Goal: Navigation & Orientation: Find specific page/section

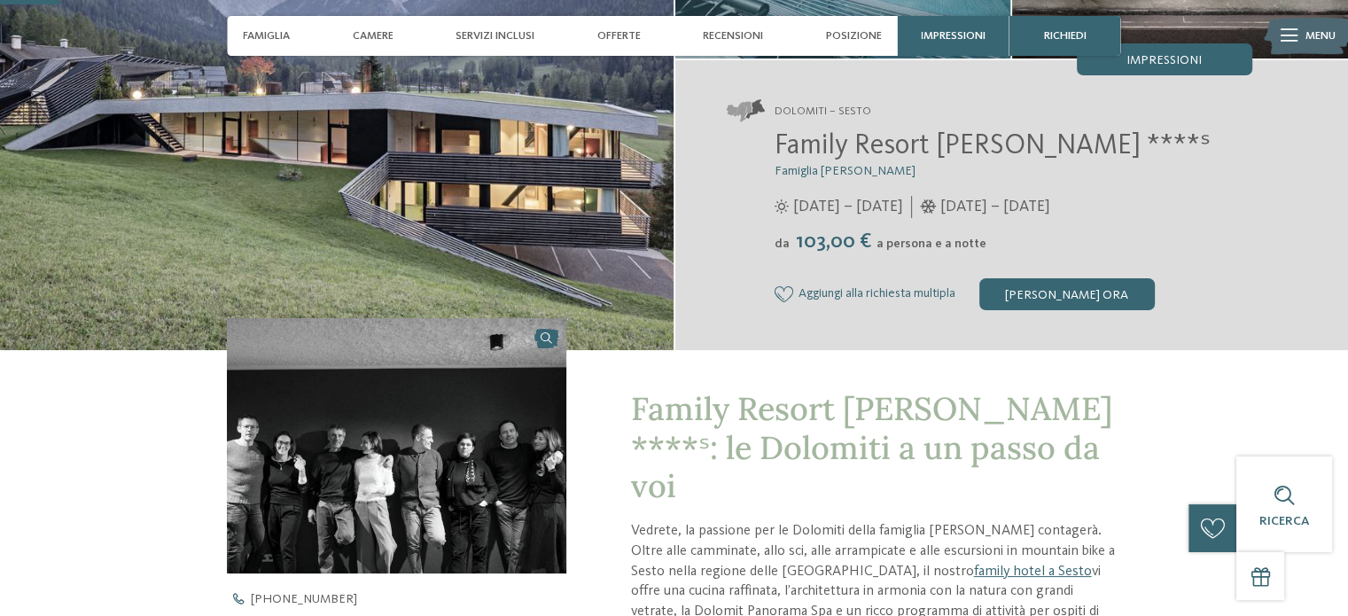
scroll to position [177, 0]
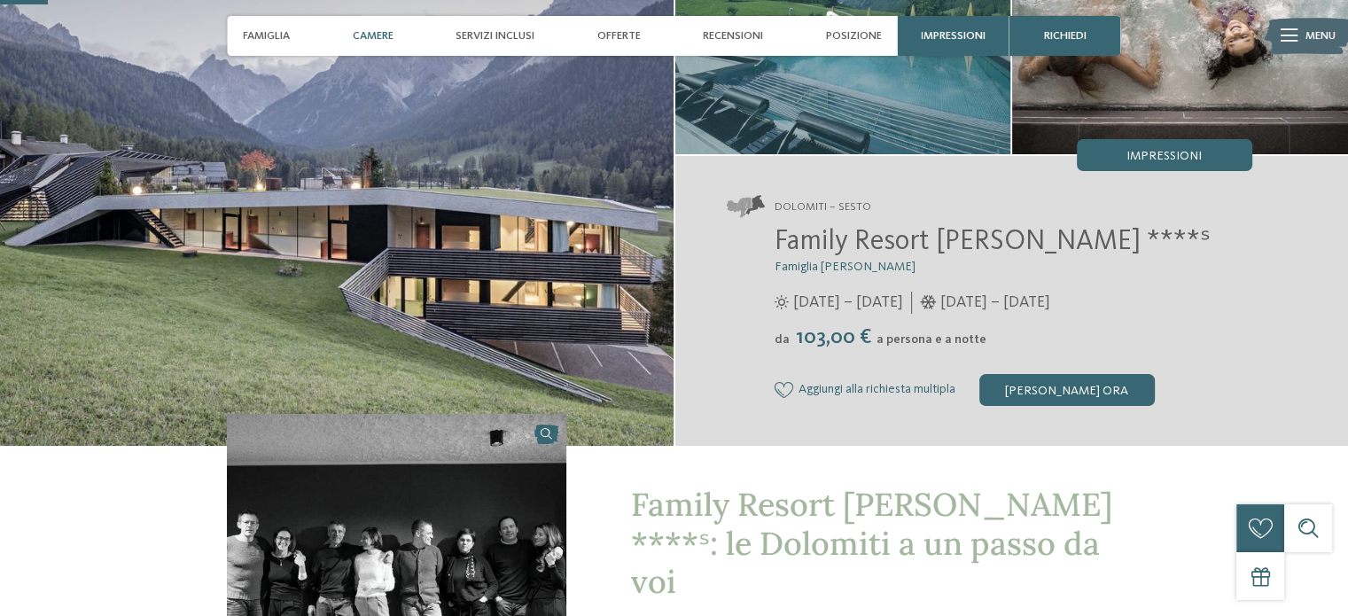
click at [372, 38] on span "Camere" at bounding box center [373, 35] width 41 height 13
click at [370, 33] on span "Camere" at bounding box center [373, 35] width 41 height 13
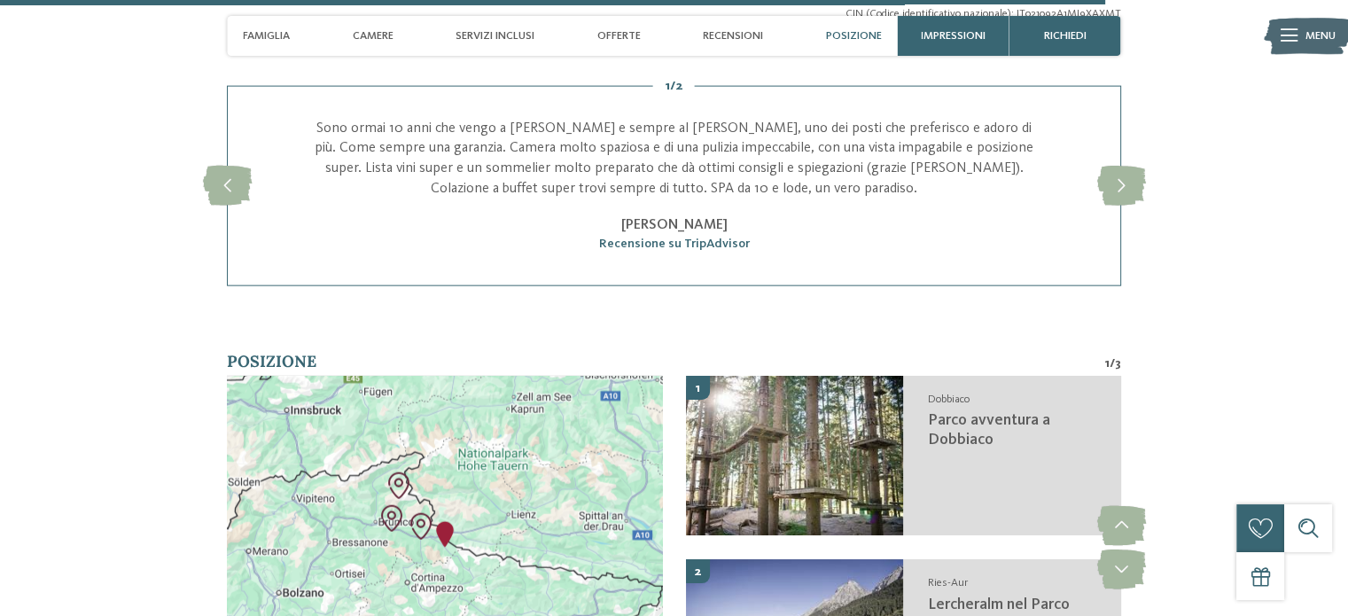
scroll to position [4140, 0]
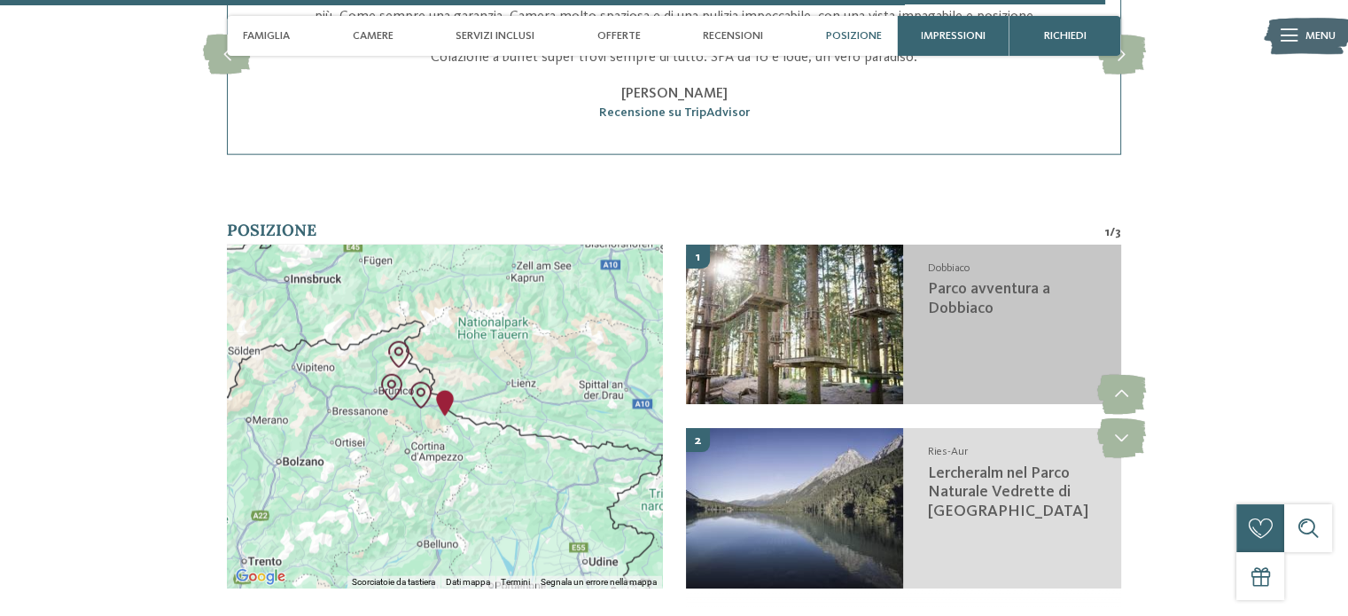
click at [947, 282] on span "Parco avventura a Dobbiaco" at bounding box center [988, 299] width 122 height 35
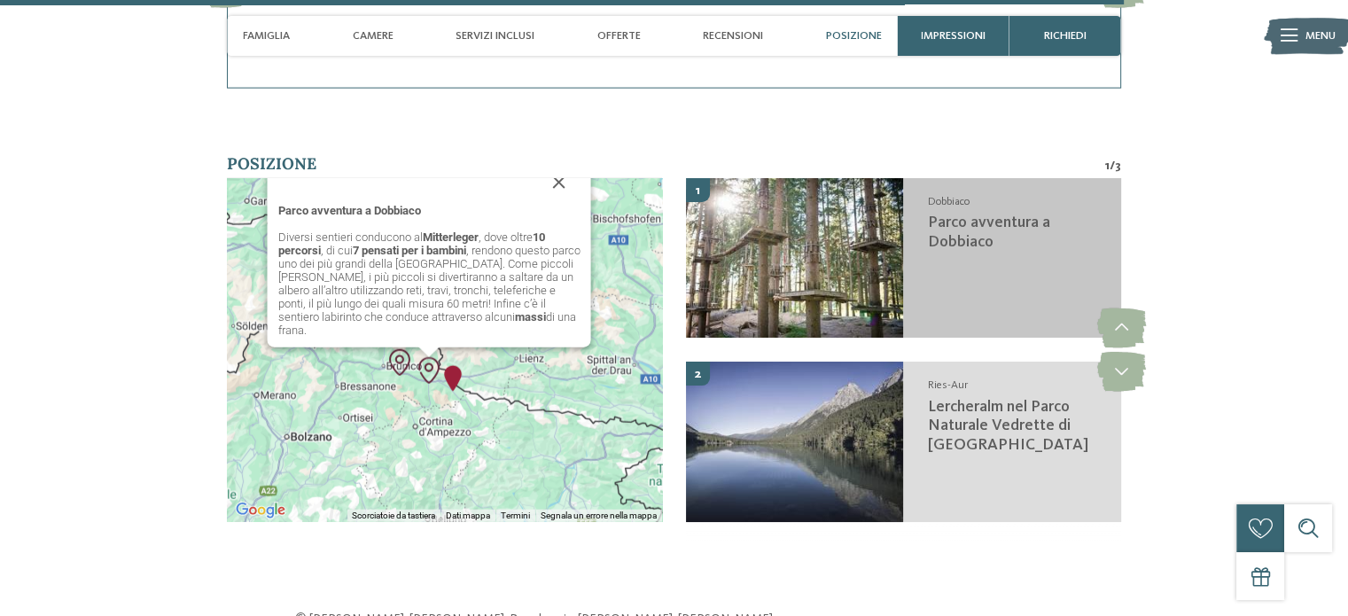
scroll to position [4208, 0]
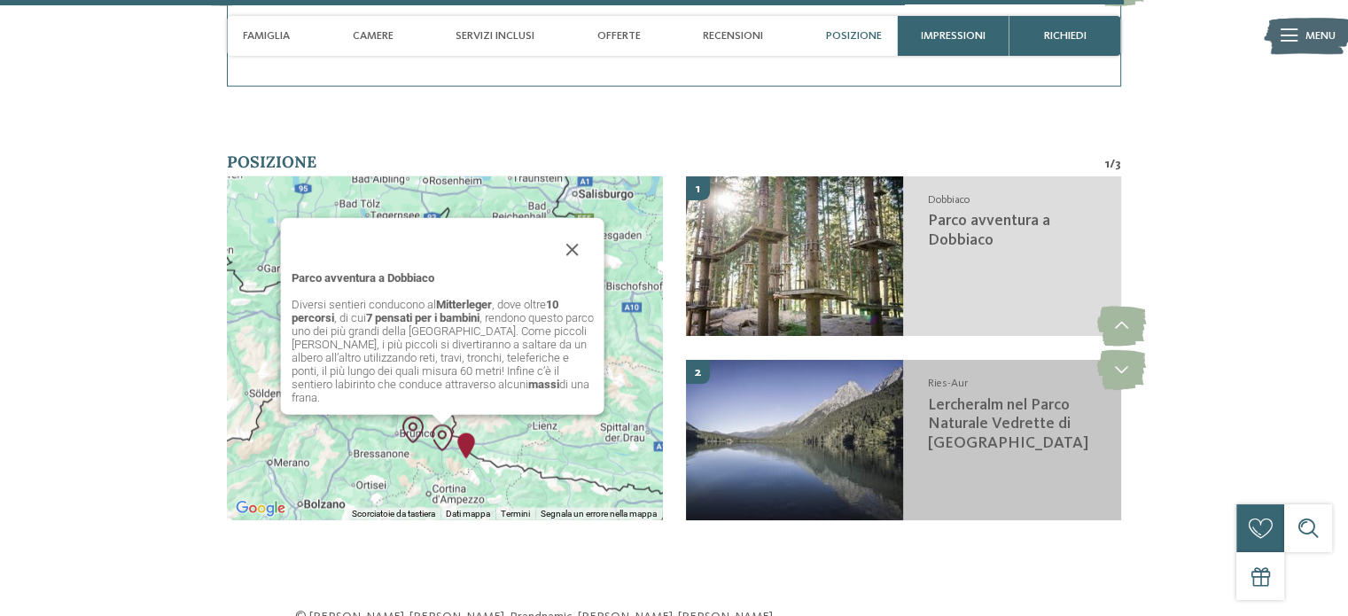
click at [953, 378] on span "Ries-Aur" at bounding box center [947, 384] width 40 height 12
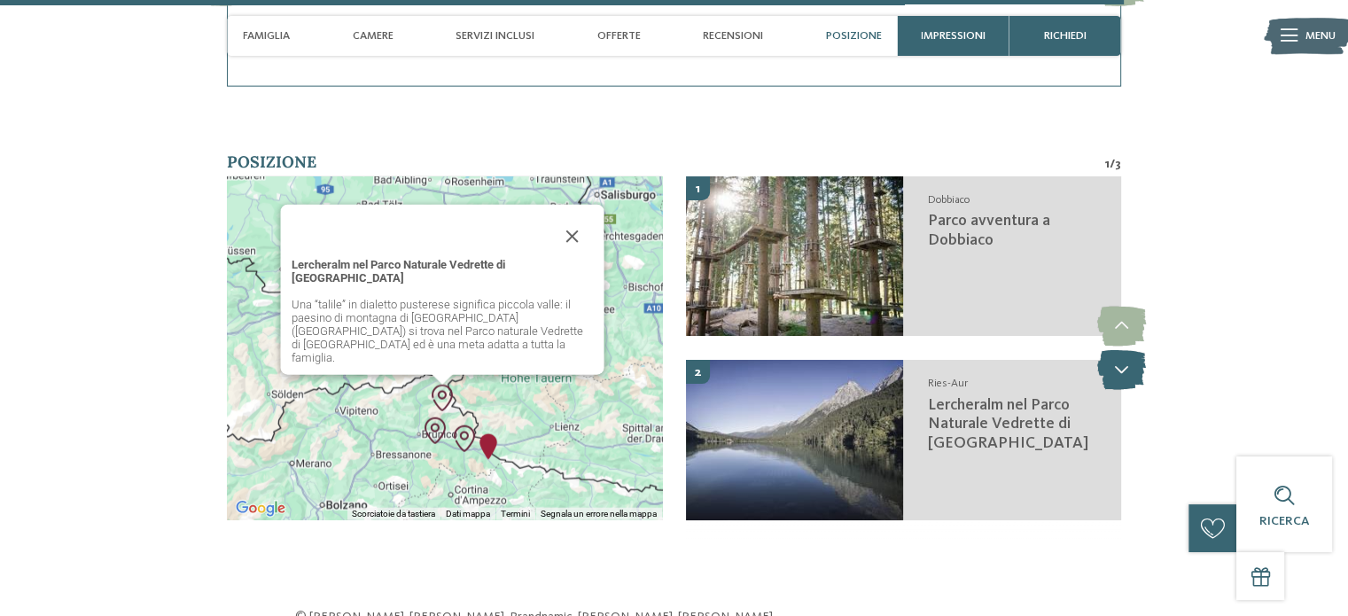
click at [1115, 350] on icon at bounding box center [1120, 370] width 49 height 40
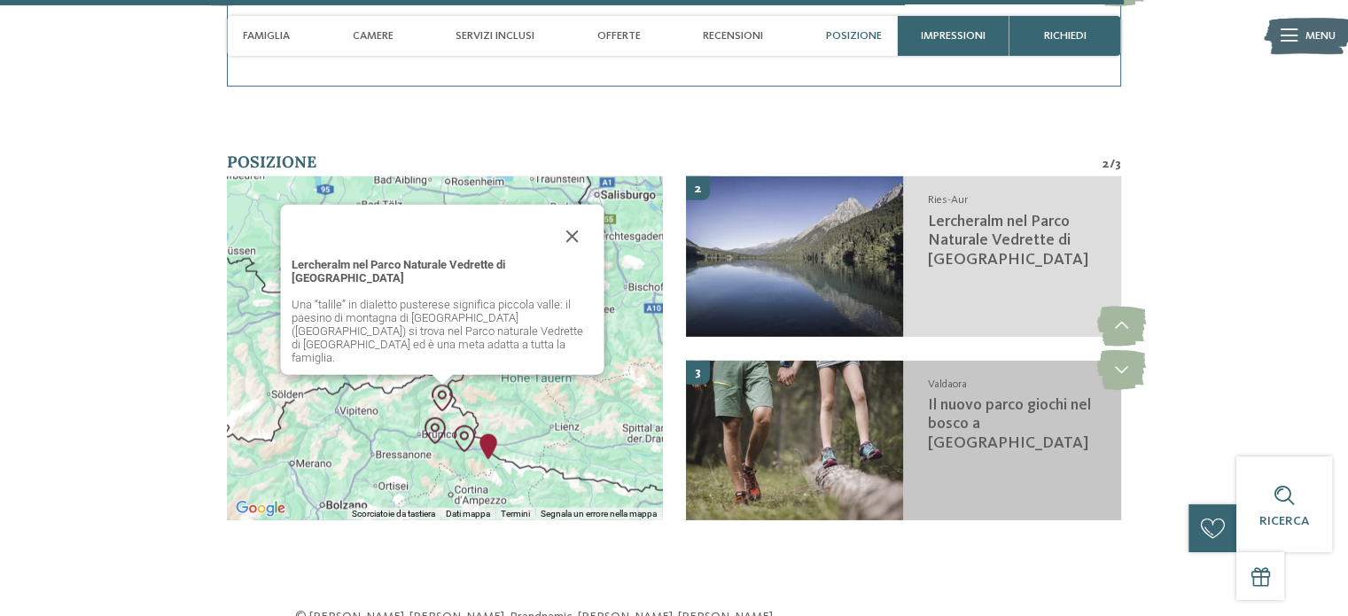
click at [913, 405] on div "Valdaora Il nuovo parco giochi nel bosco a [GEOGRAPHIC_DATA]" at bounding box center [1011, 441] width 217 height 160
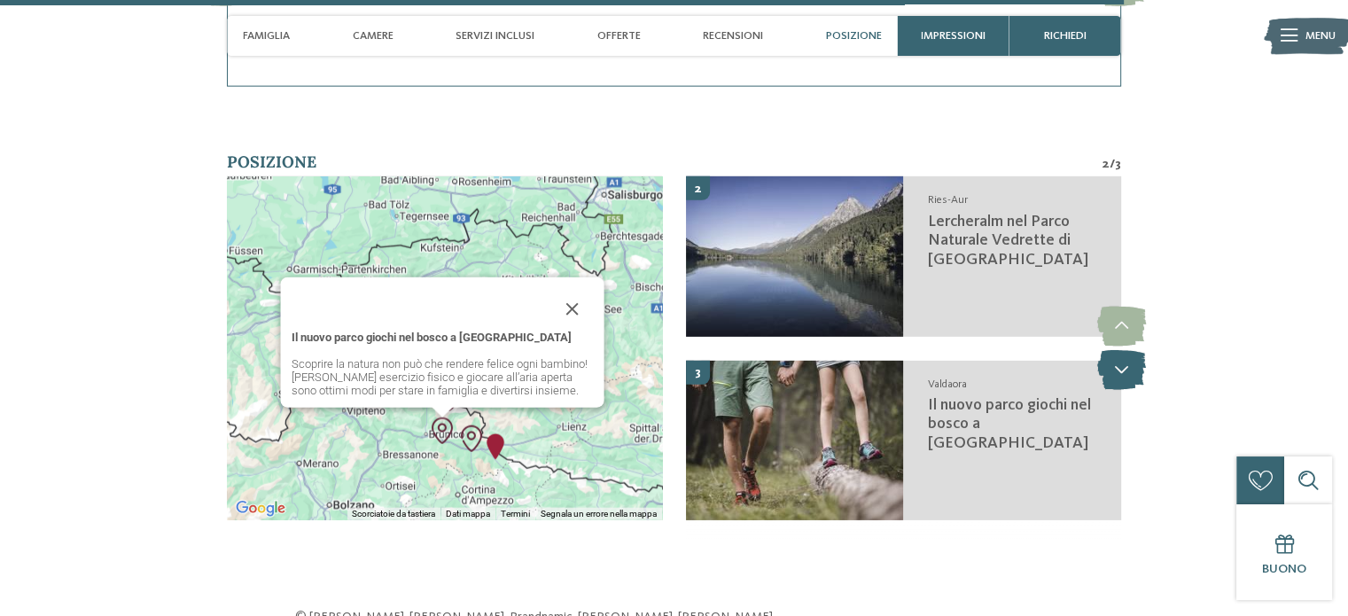
click at [1127, 350] on icon at bounding box center [1120, 370] width 49 height 40
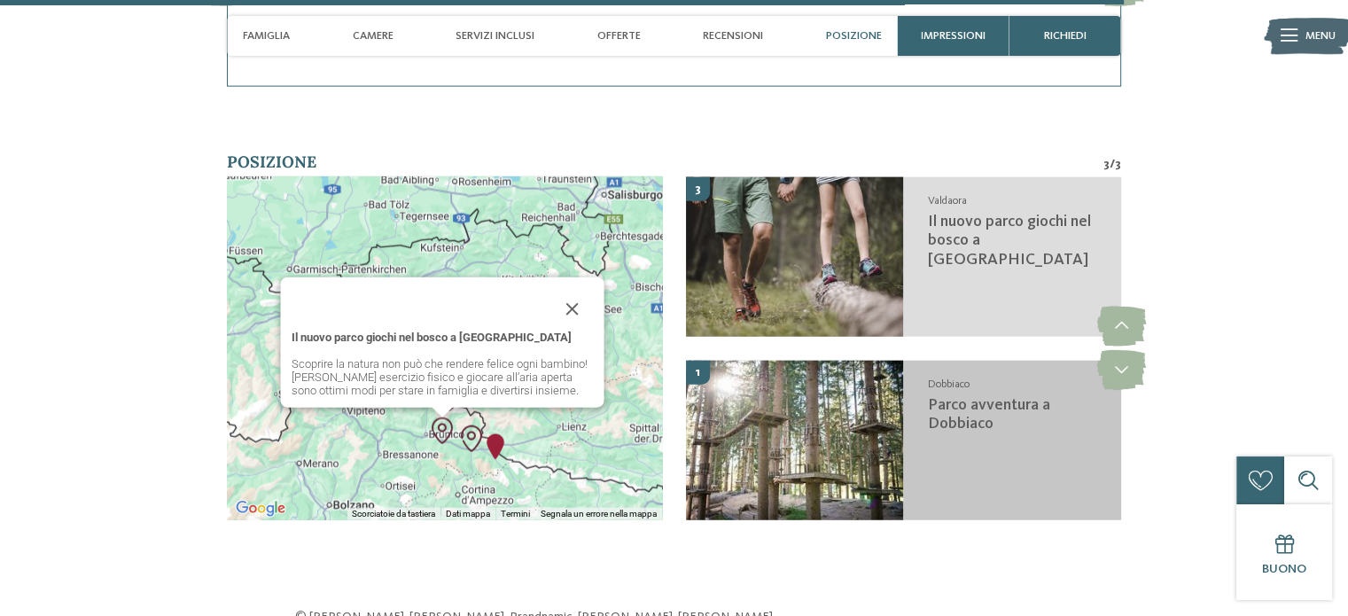
click at [992, 397] on span "Parco avventura a Dobbiaco" at bounding box center [988, 414] width 122 height 35
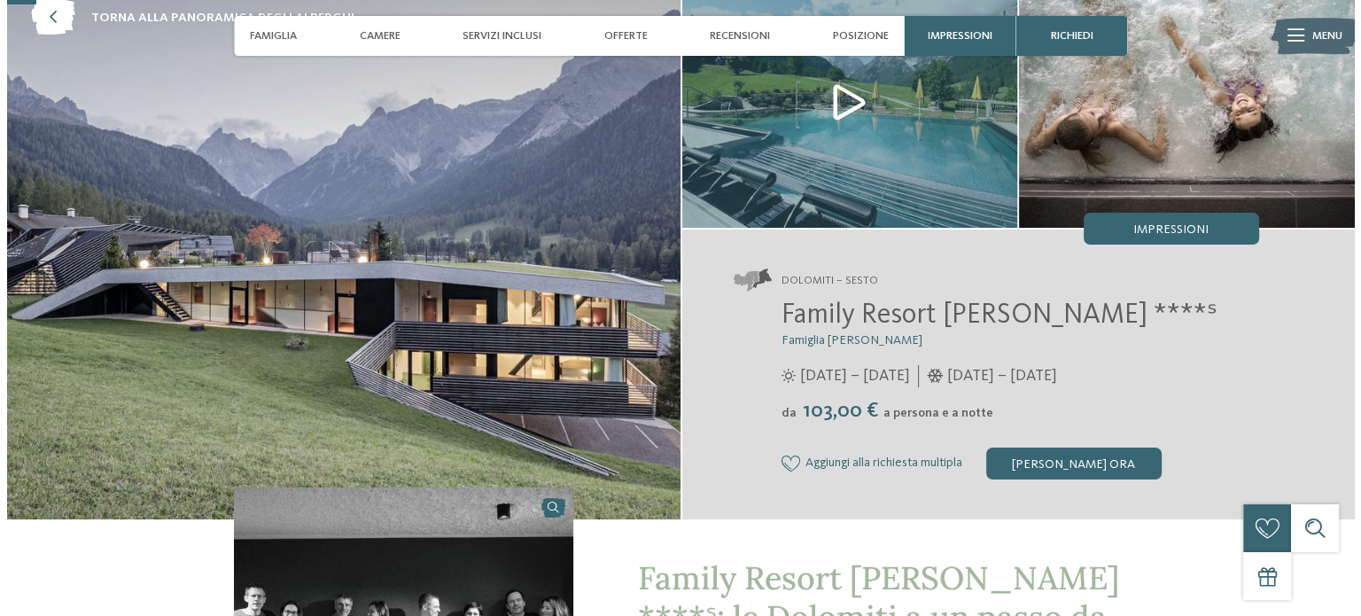
scroll to position [0, 0]
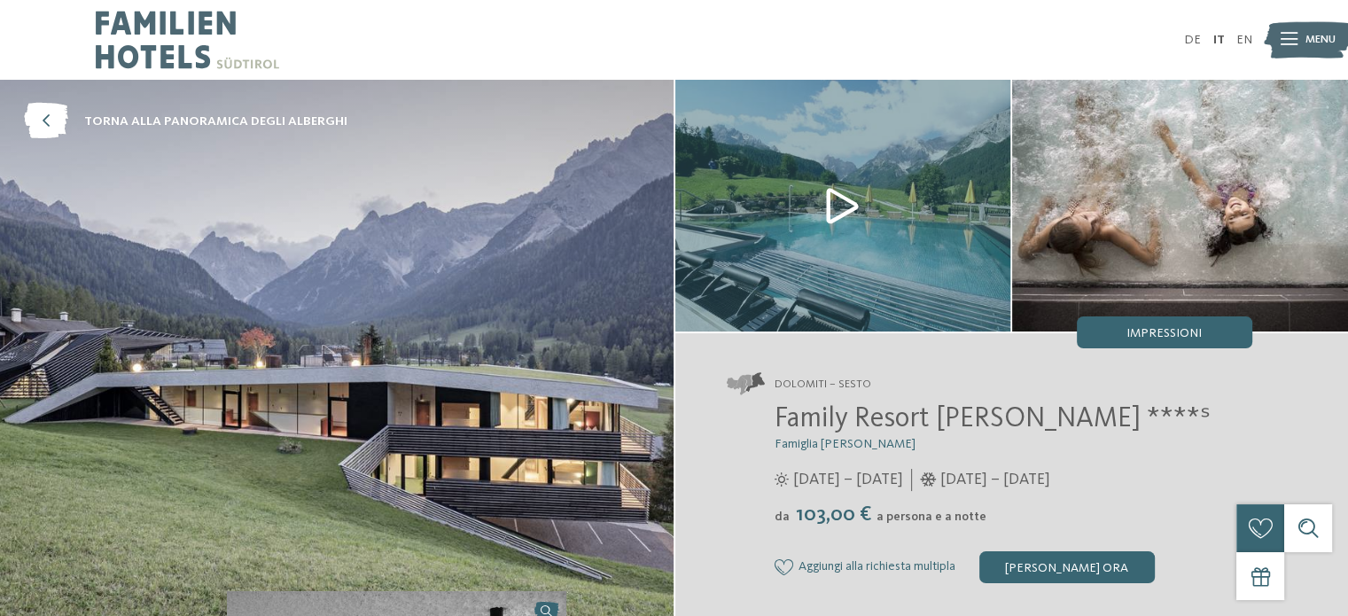
click at [852, 191] on img at bounding box center [843, 206] width 336 height 252
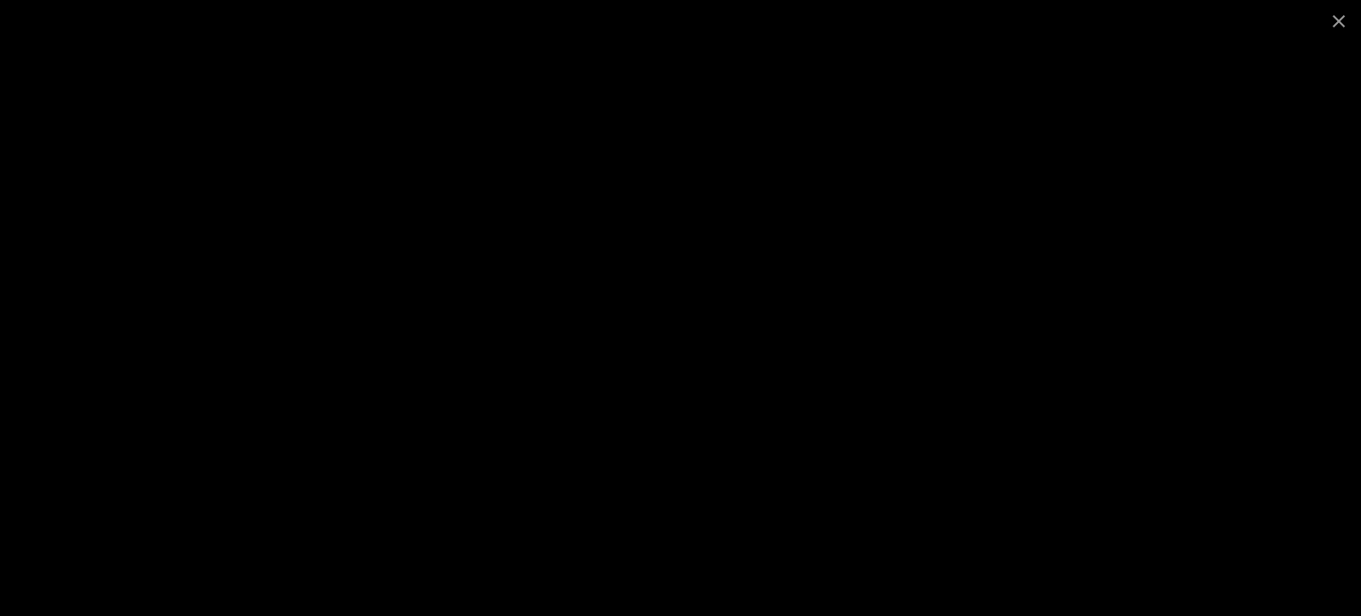
click at [626, 96] on iframe at bounding box center [681, 306] width 749 height 421
